Goal: Navigation & Orientation: Find specific page/section

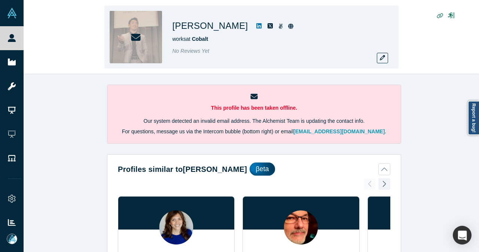
click at [256, 26] on icon at bounding box center [258, 25] width 5 height 5
